Goal: Information Seeking & Learning: Learn about a topic

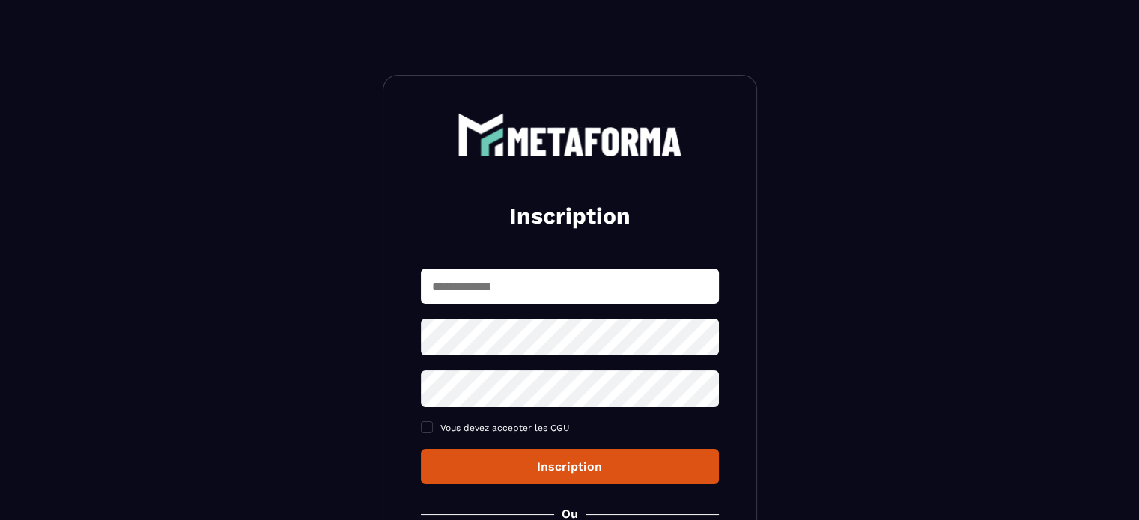
click at [545, 291] on input "text" at bounding box center [570, 286] width 298 height 35
type input "**********"
click at [710, 335] on icon at bounding box center [702, 337] width 18 height 18
click at [695, 390] on icon at bounding box center [702, 389] width 18 height 18
click at [656, 466] on div "Inscription" at bounding box center [570, 467] width 274 height 14
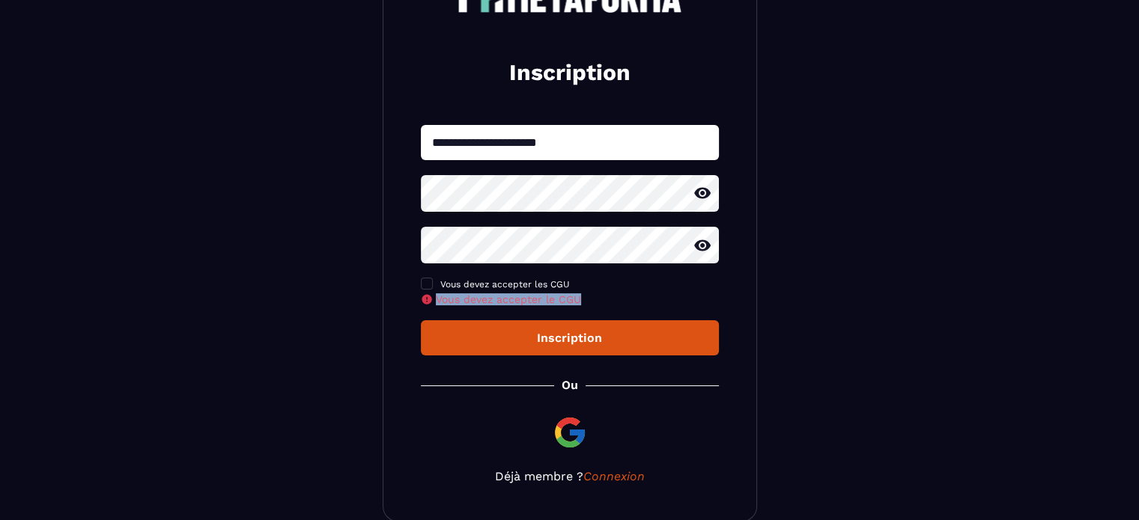
scroll to position [222, 0]
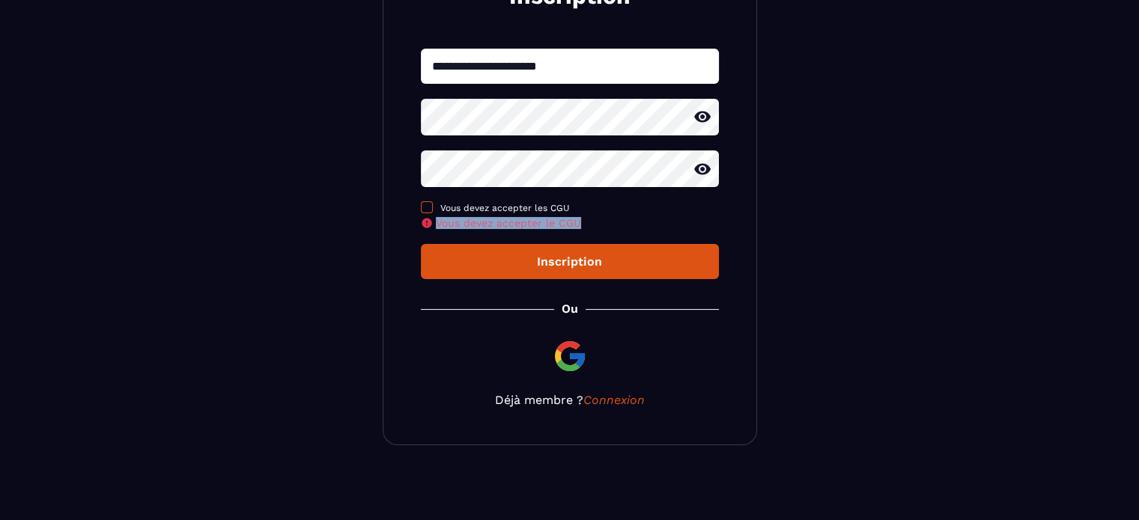
click at [425, 208] on span at bounding box center [427, 207] width 12 height 12
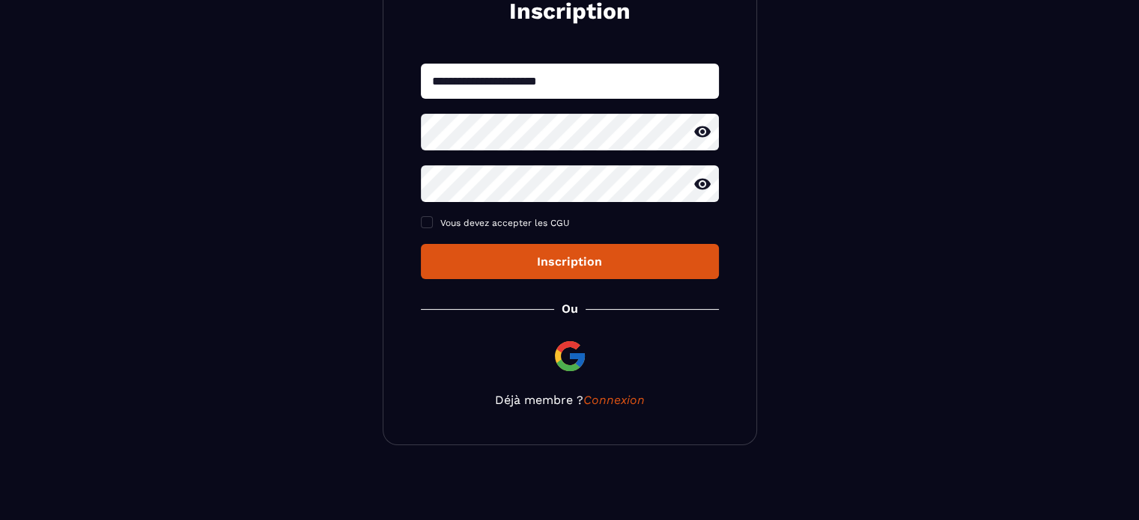
click at [541, 260] on div "Inscription" at bounding box center [570, 262] width 274 height 14
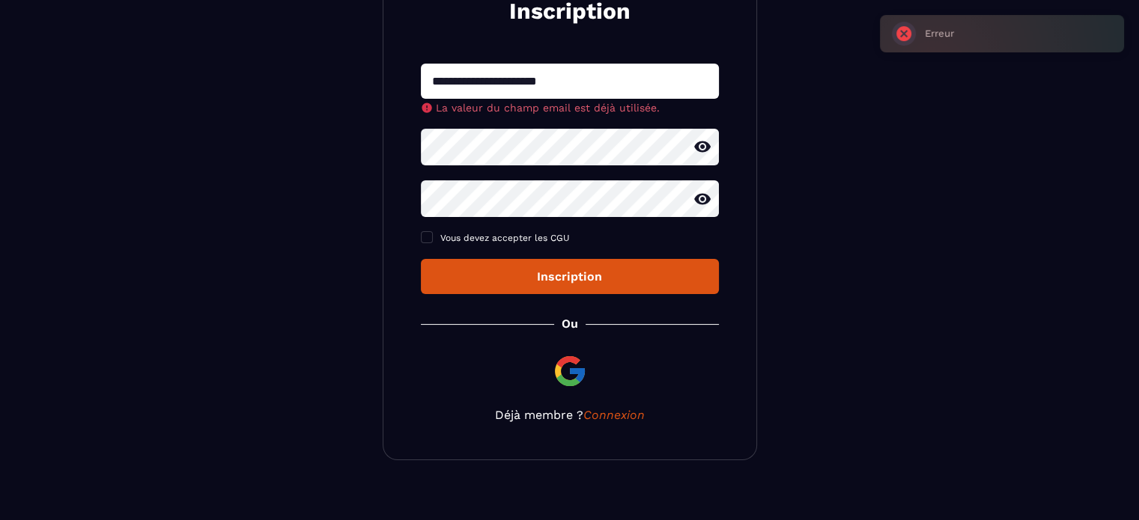
scroll to position [207, 0]
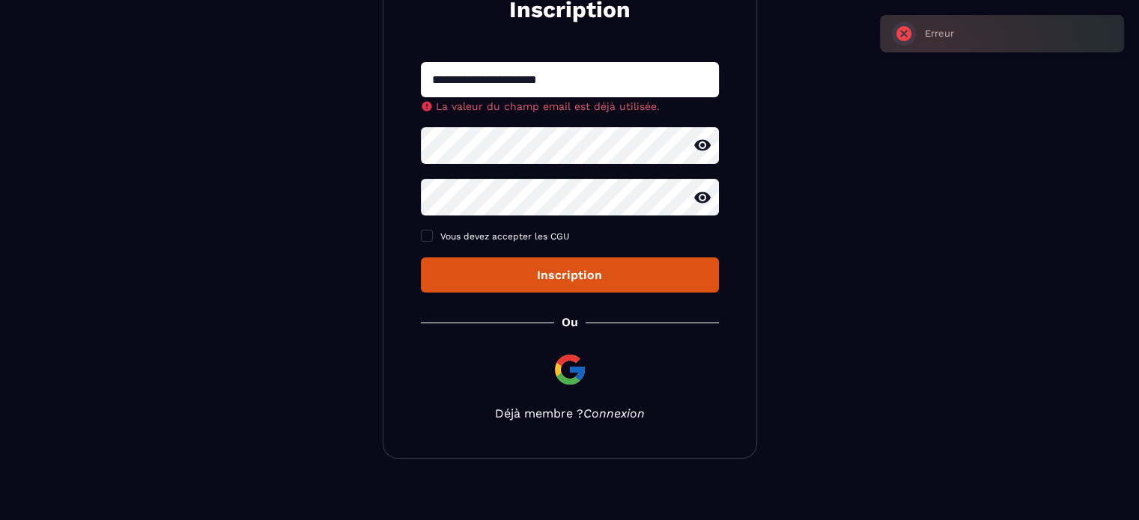
click at [626, 419] on link "Connexion" at bounding box center [613, 414] width 61 height 14
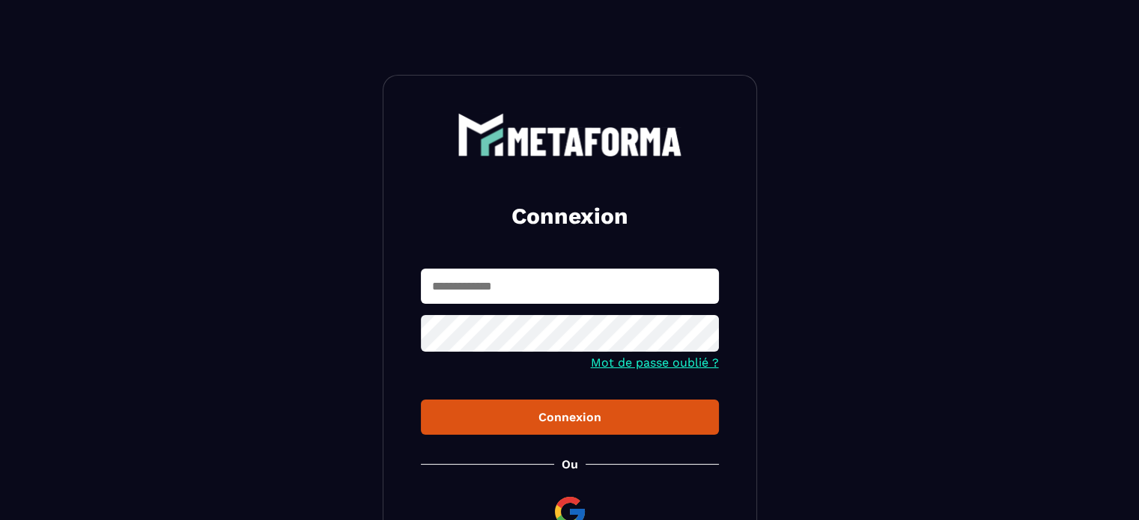
click at [626, 416] on div "Connexion" at bounding box center [570, 417] width 274 height 14
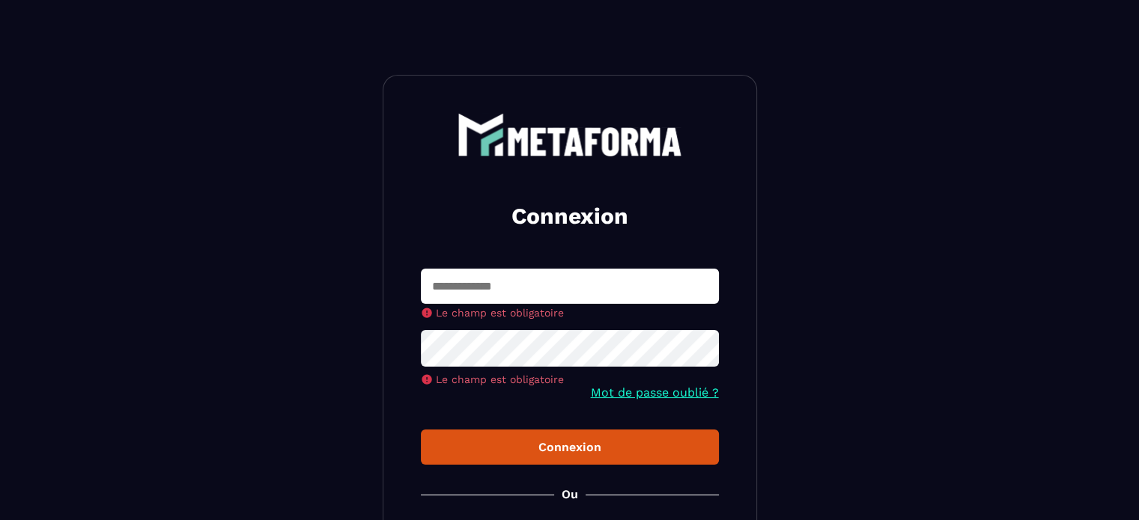
drag, startPoint x: 579, startPoint y: 301, endPoint x: 581, endPoint y: 292, distance: 9.3
click at [579, 301] on input "text" at bounding box center [570, 286] width 298 height 35
type input "**********"
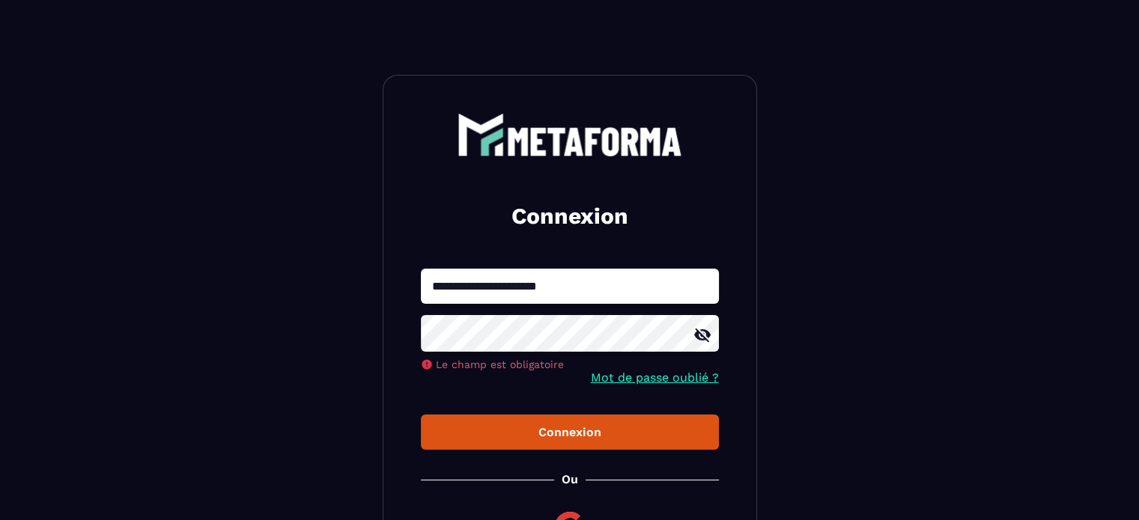
click at [421, 415] on button "Connexion" at bounding box center [570, 432] width 298 height 35
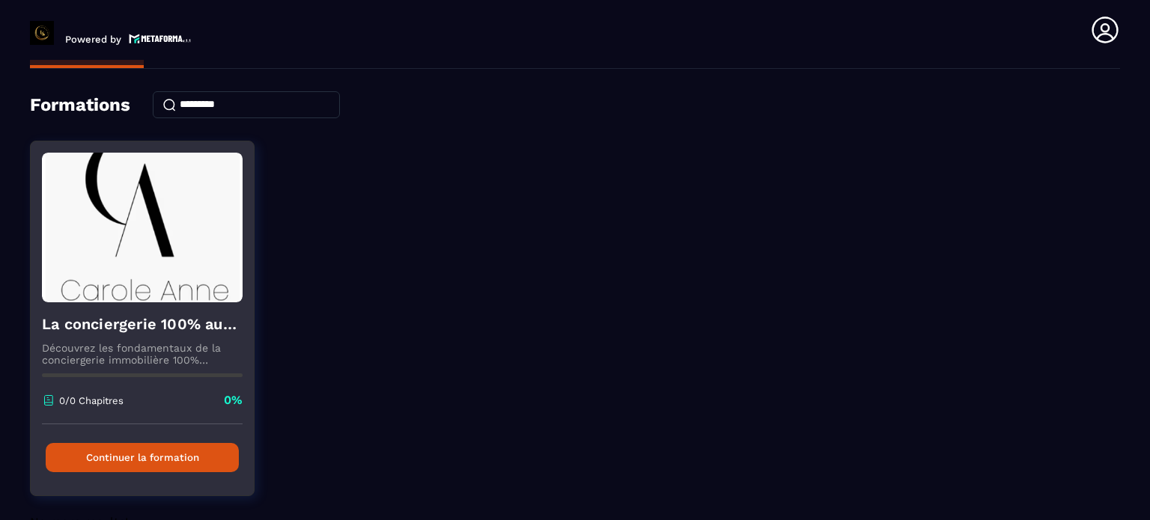
scroll to position [79, 0]
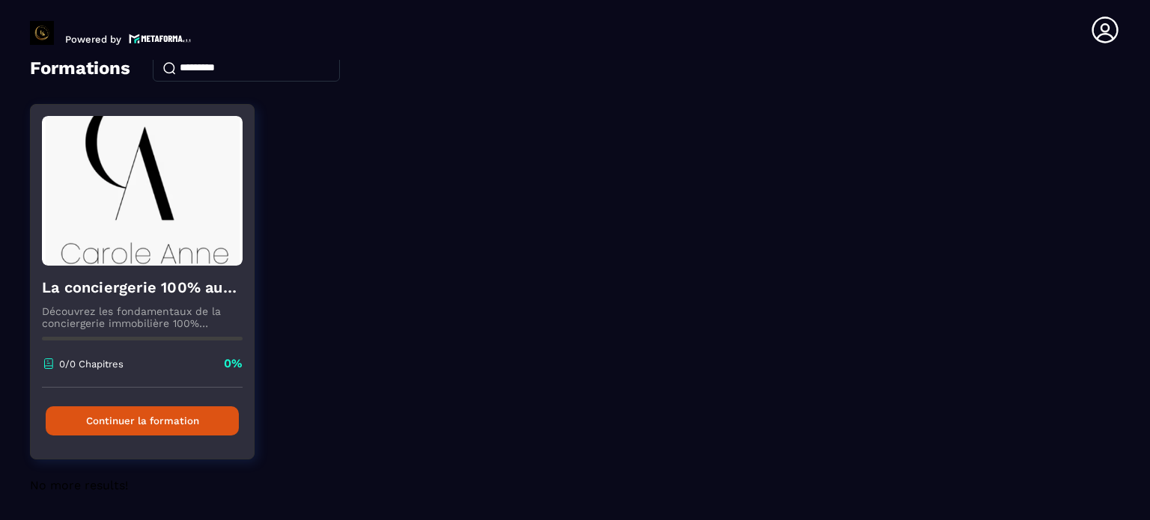
click at [127, 239] on img at bounding box center [142, 191] width 201 height 150
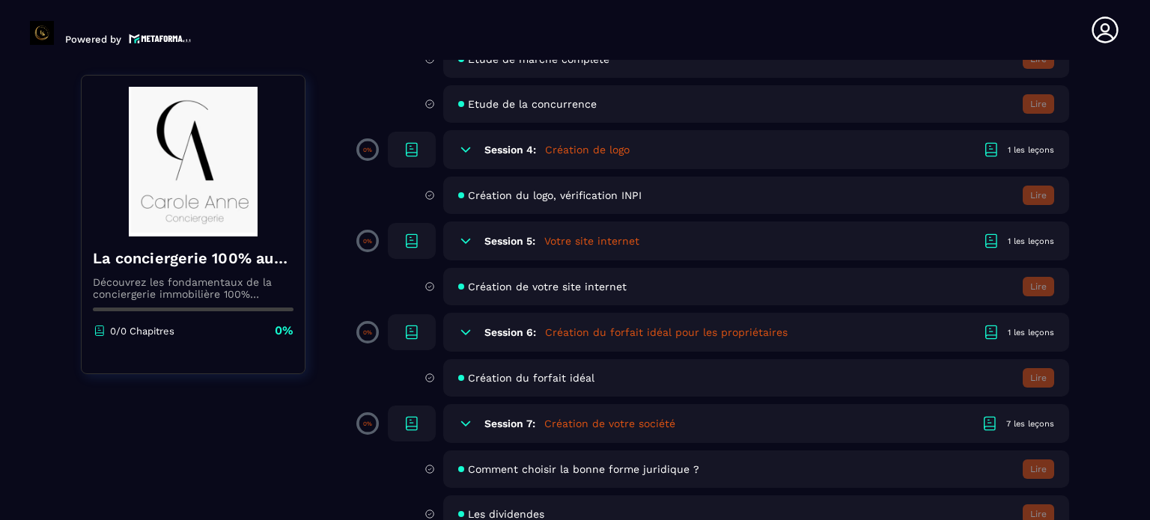
scroll to position [674, 0]
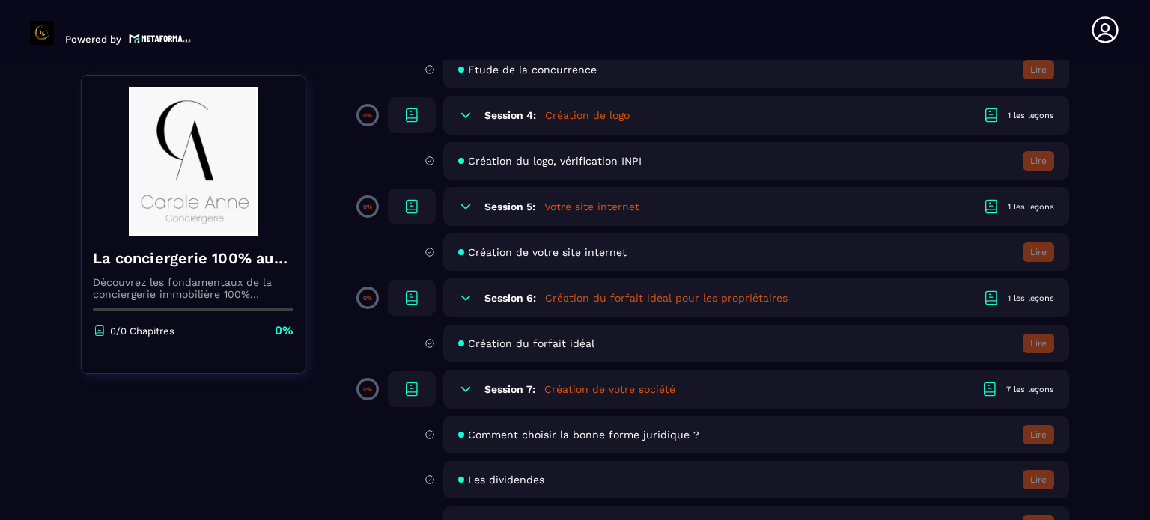
click at [499, 299] on h6 "Session 6:" at bounding box center [510, 298] width 52 height 12
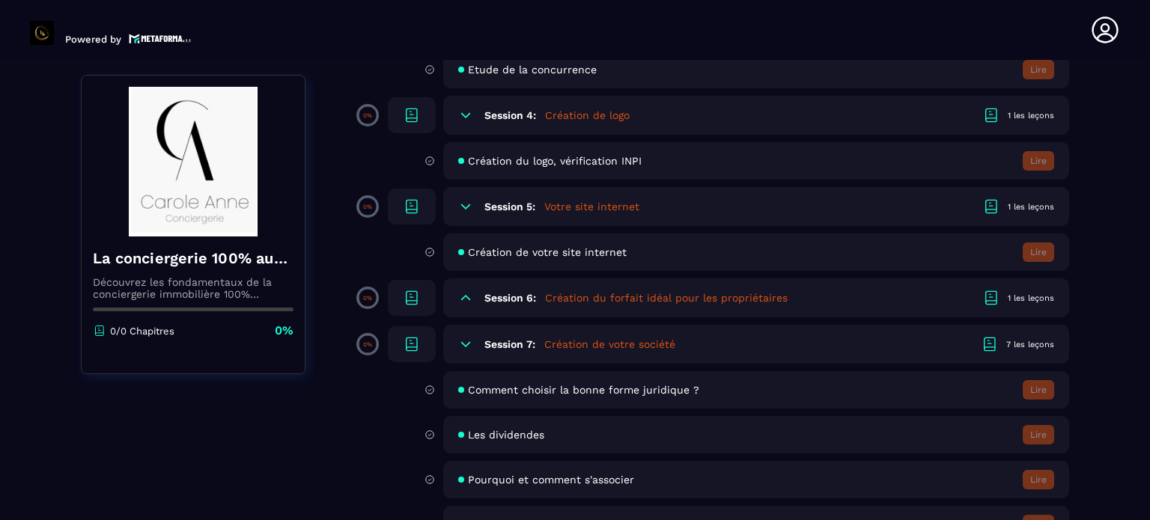
click at [1021, 298] on div "1 les leçons" at bounding box center [1031, 298] width 46 height 11
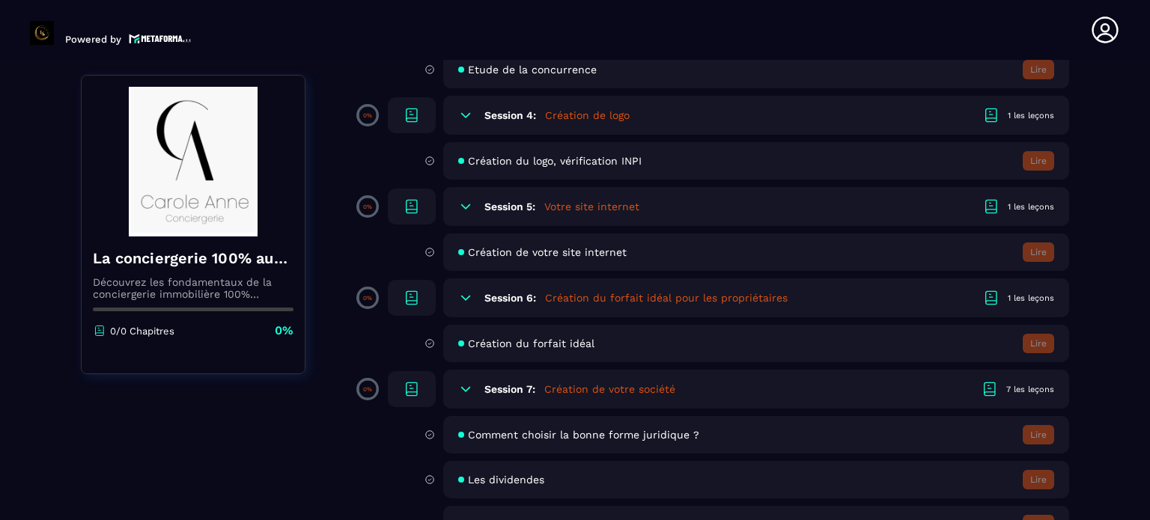
click at [545, 347] on span "Création du forfait idéal" at bounding box center [531, 344] width 127 height 12
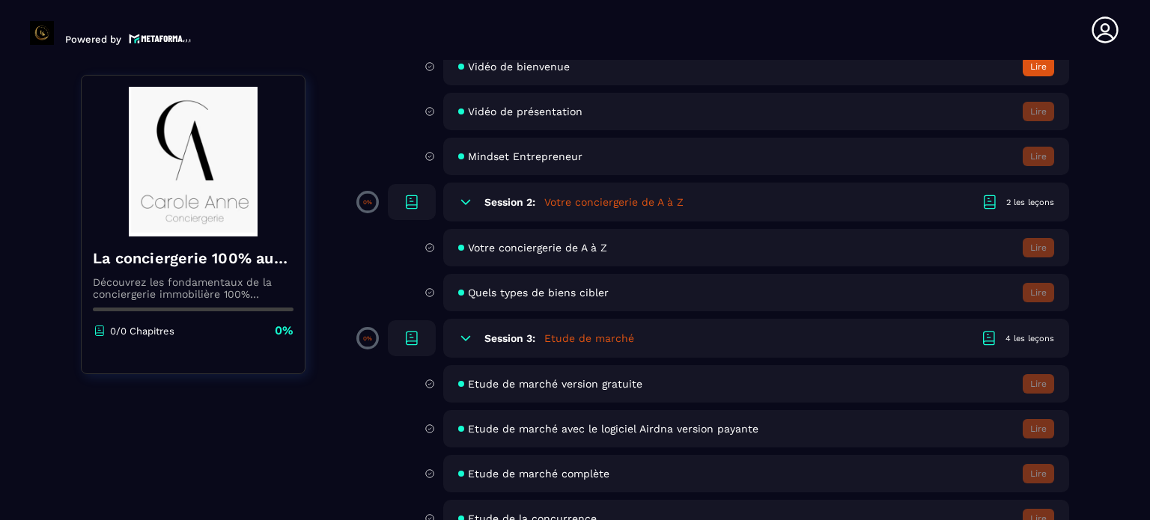
scroll to position [0, 0]
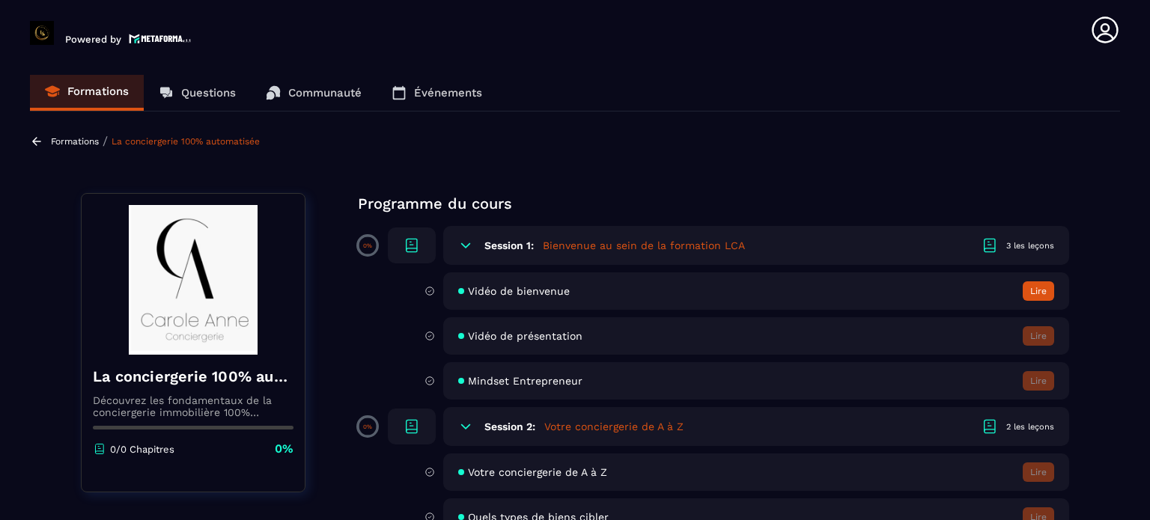
click at [1046, 286] on button "Lire" at bounding box center [1038, 291] width 31 height 19
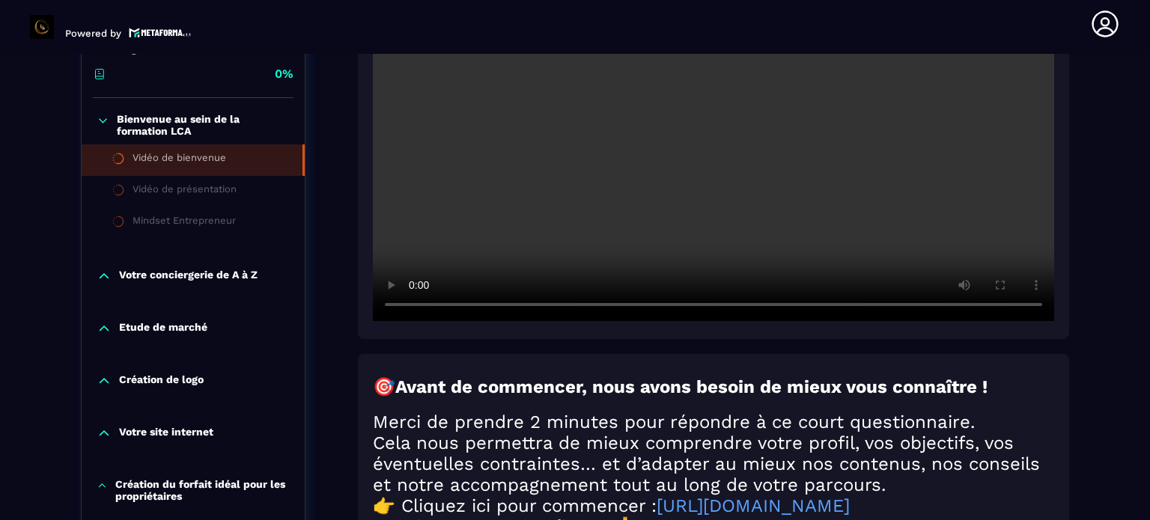
scroll to position [680, 0]
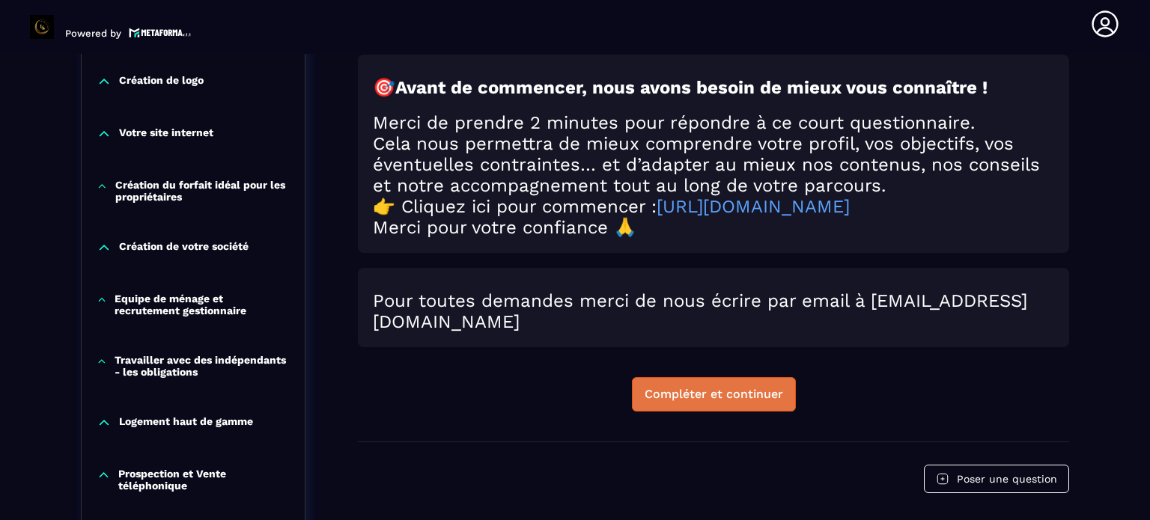
click at [721, 402] on div "Compléter et continuer" at bounding box center [714, 394] width 139 height 15
